Goal: Information Seeking & Learning: Learn about a topic

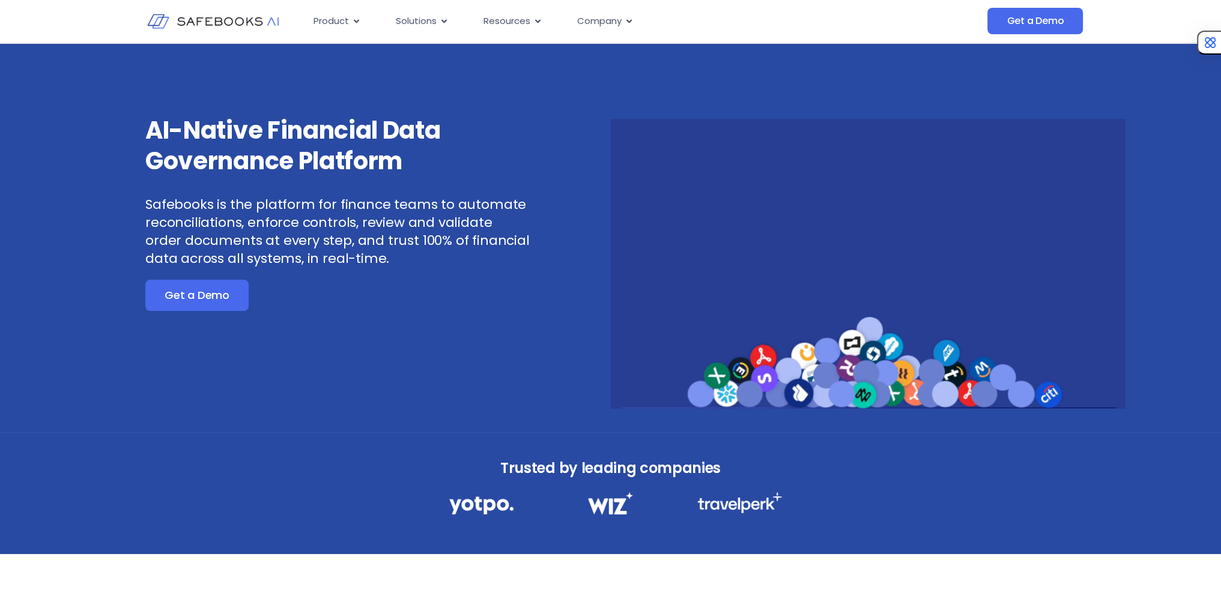
click at [531, 176] on div "AI-Native Financial Data Governance Platform Safebooks is the platform for fina…" at bounding box center [353, 261] width 515 height 293
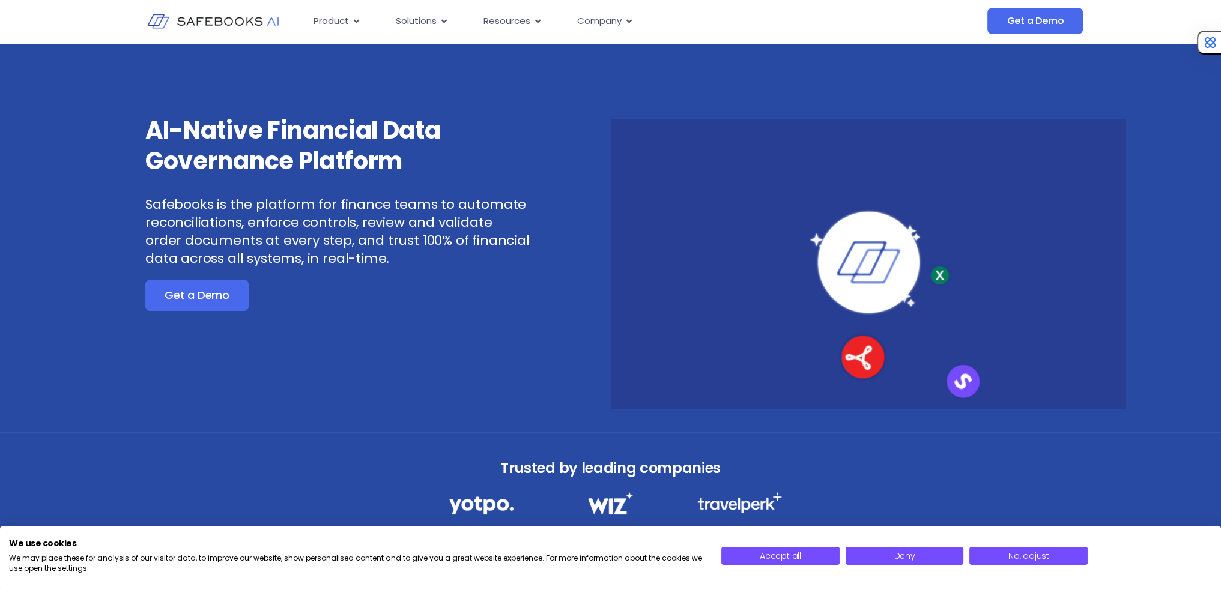
click at [322, 236] on p "Safebooks is the platform for finance teams to automate reconciliations, enforc…" at bounding box center [338, 232] width 386 height 72
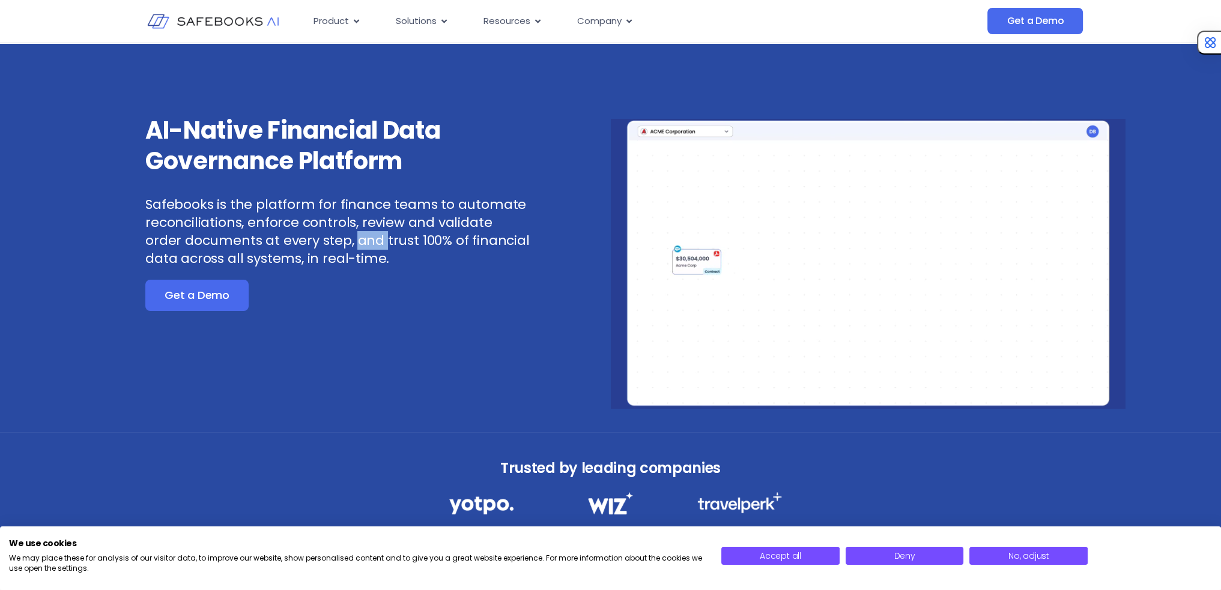
click at [322, 236] on p "Safebooks is the platform for finance teams to automate reconciliations, enforc…" at bounding box center [338, 232] width 386 height 72
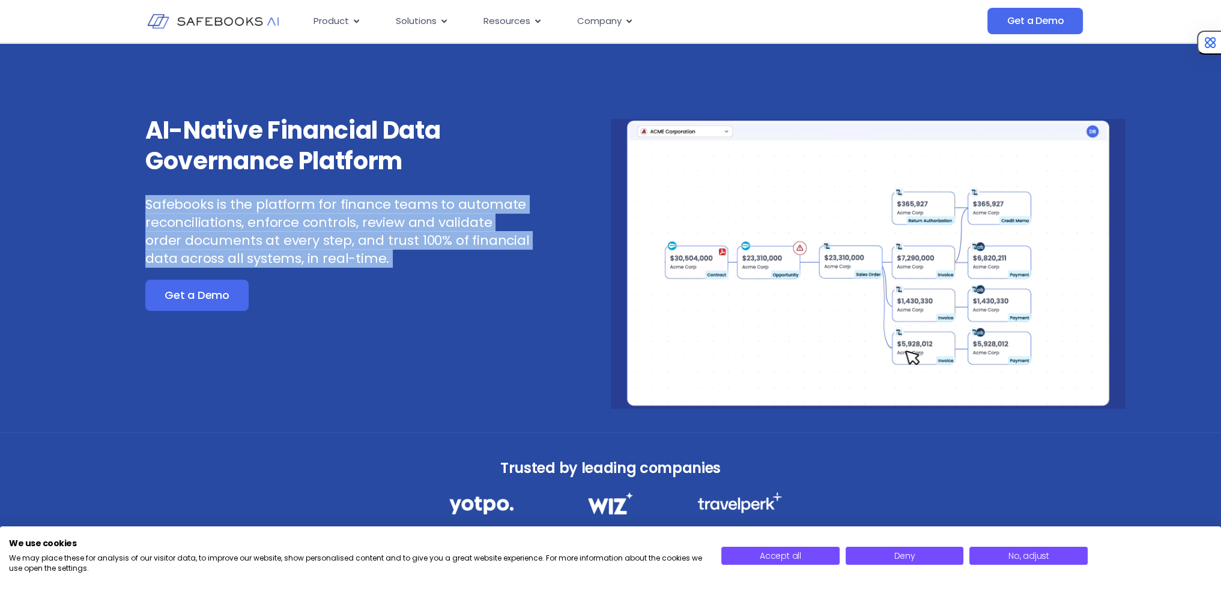
click at [322, 236] on p "Safebooks is the platform for finance teams to automate reconciliations, enforc…" at bounding box center [338, 232] width 386 height 72
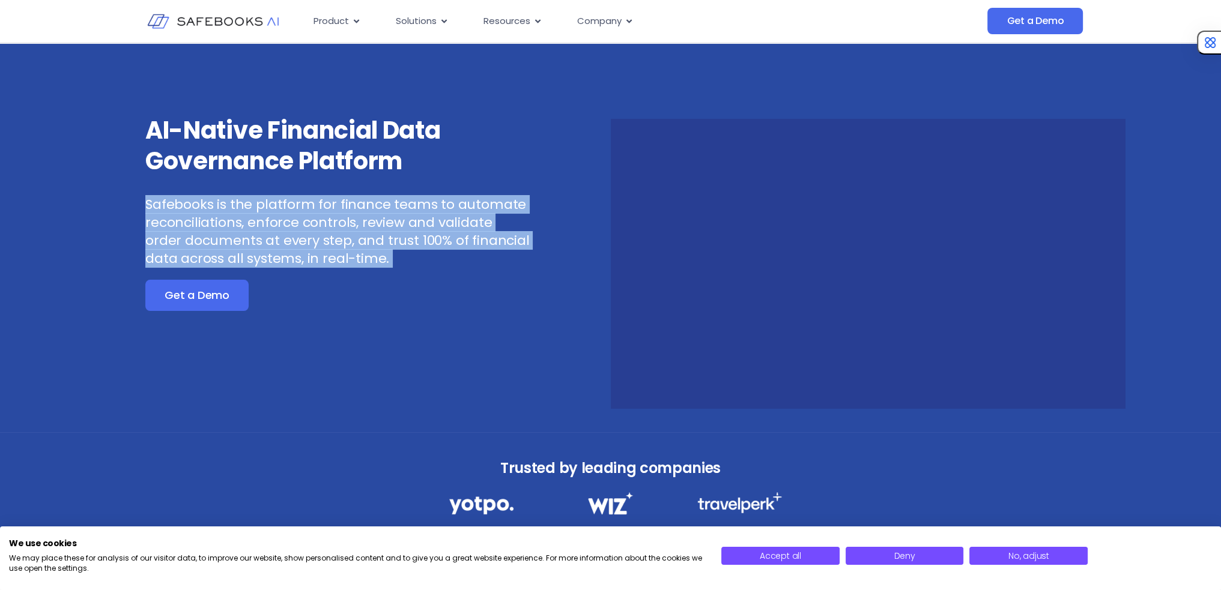
click at [443, 223] on p "Safebooks is the platform for finance teams to automate reconciliations, enforc…" at bounding box center [338, 232] width 386 height 72
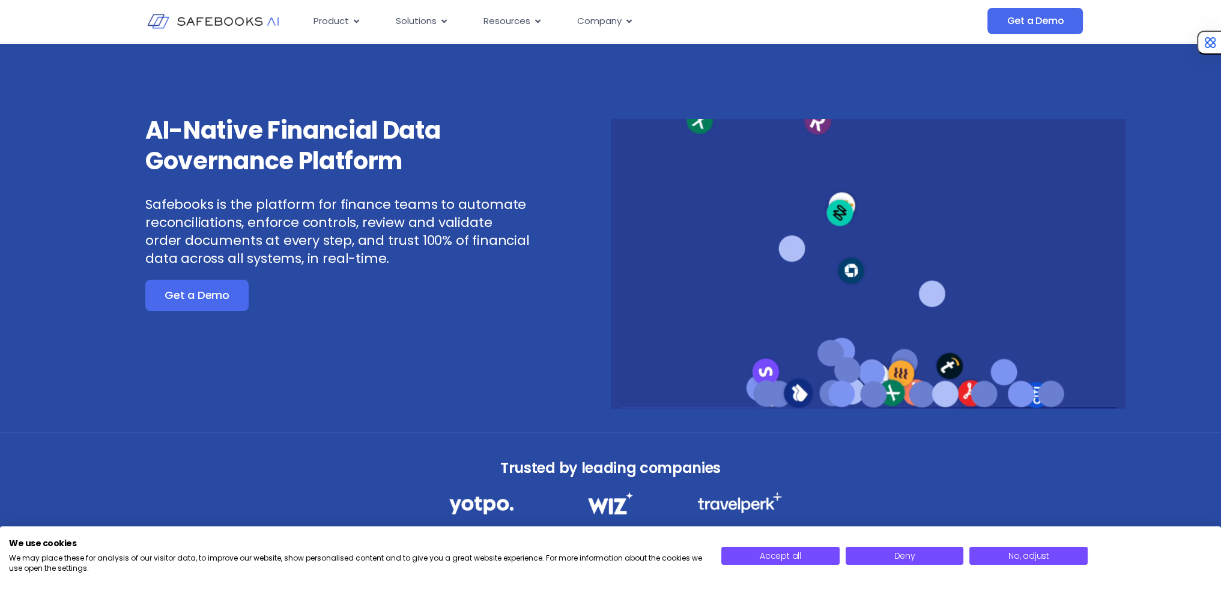
click at [492, 138] on h3 "AI-Native Financial Data Governance Platform" at bounding box center [338, 145] width 386 height 61
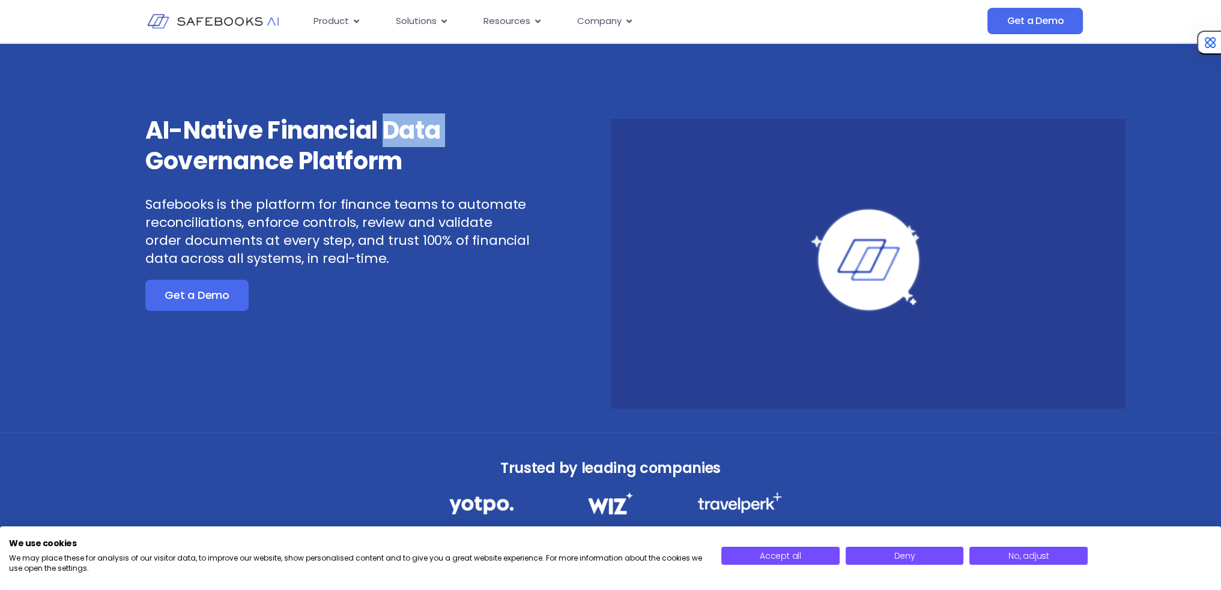
click at [492, 138] on h3 "AI-Native Financial Data Governance Platform" at bounding box center [338, 145] width 386 height 61
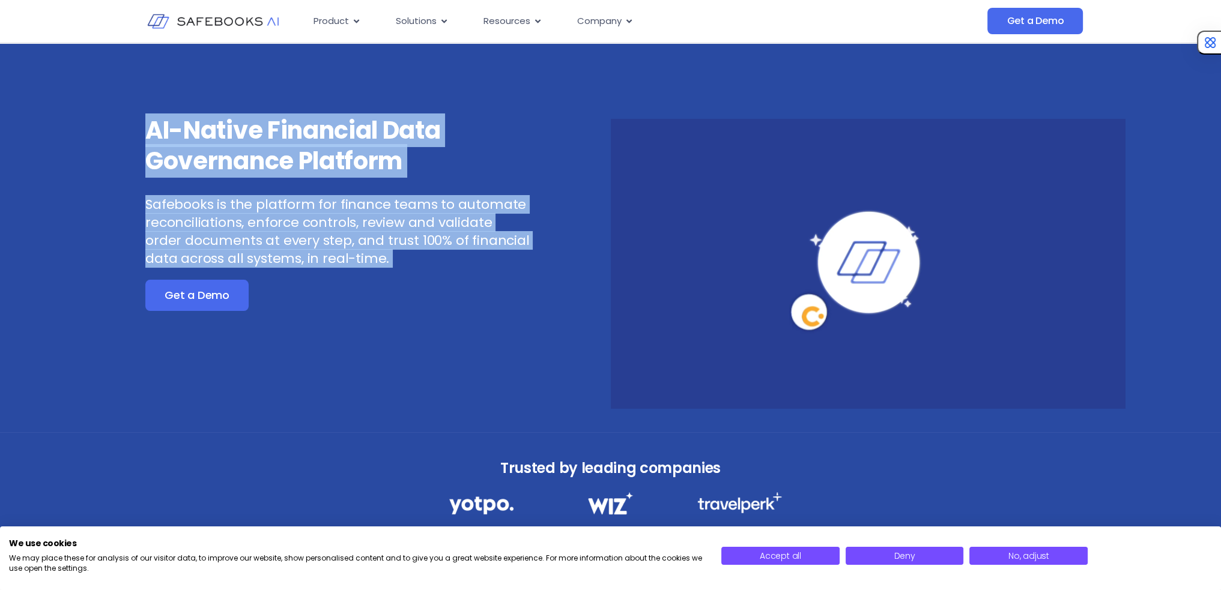
drag, startPoint x: 492, startPoint y: 138, endPoint x: 480, endPoint y: 271, distance: 133.9
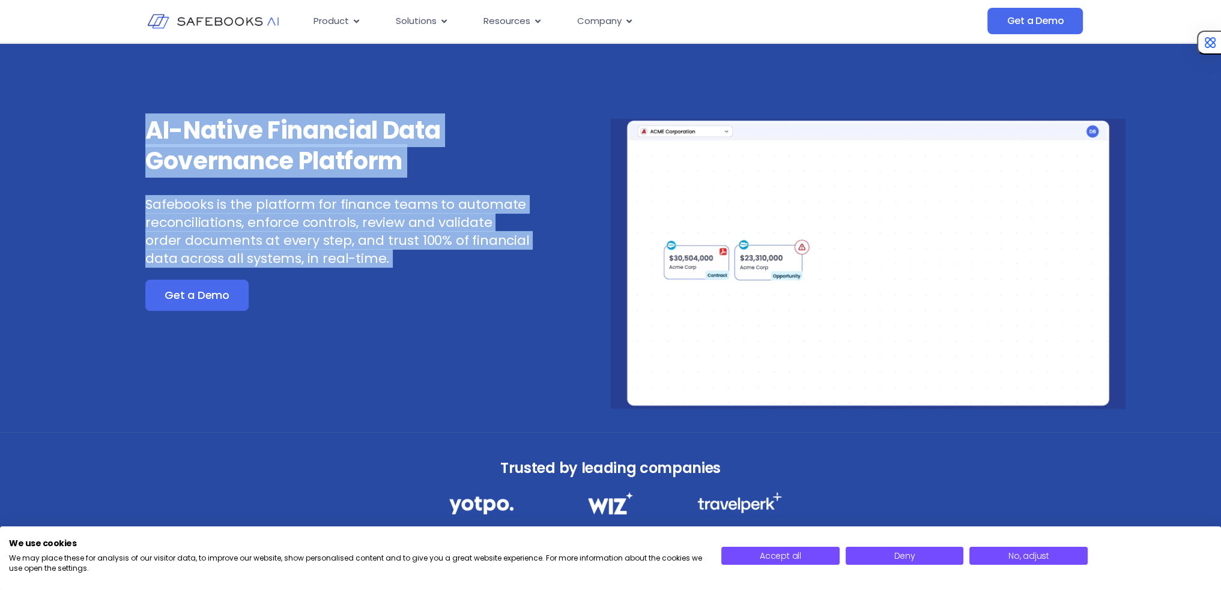
click at [480, 271] on div "AI-Native Financial Data Governance Platform Safebooks is the platform for fina…" at bounding box center [353, 261] width 515 height 293
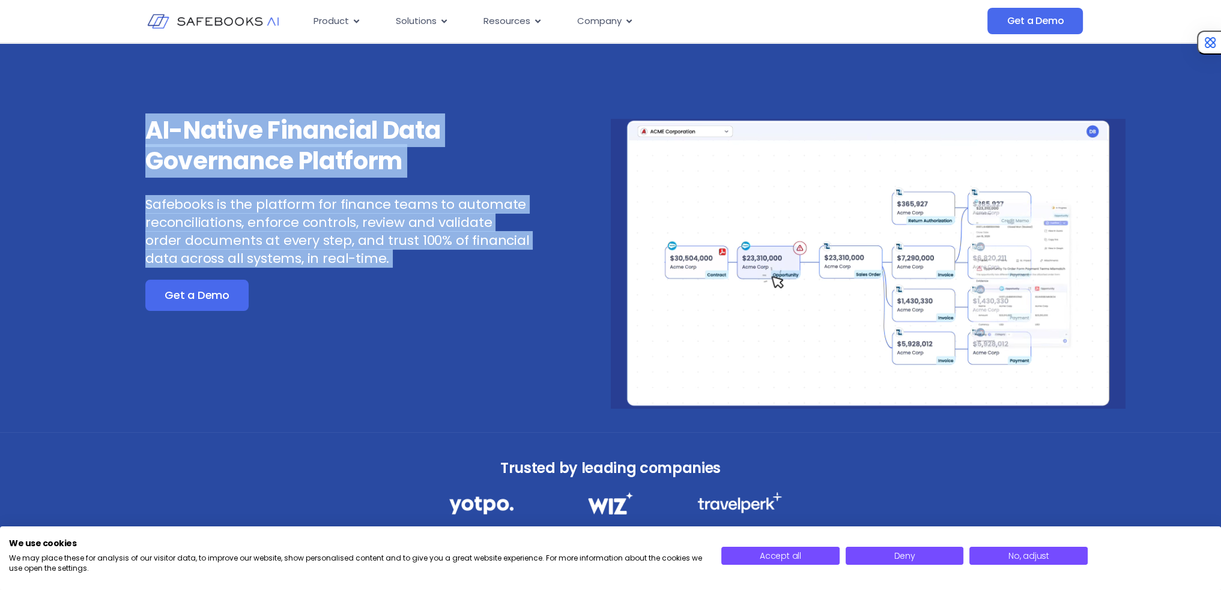
click at [439, 245] on p "Safebooks is the platform for finance teams to automate reconciliations, enforc…" at bounding box center [338, 232] width 386 height 72
